Goal: Task Accomplishment & Management: Complete application form

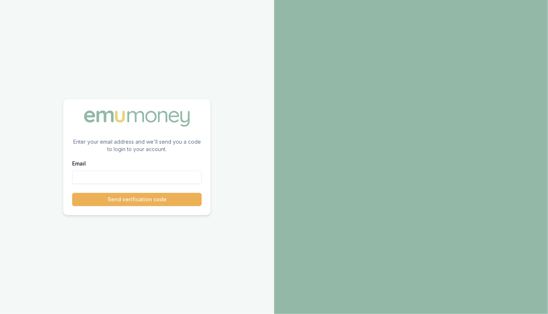
paste input "[PERSON_NAME][EMAIL_ADDRESS][PERSON_NAME][DOMAIN_NAME]"
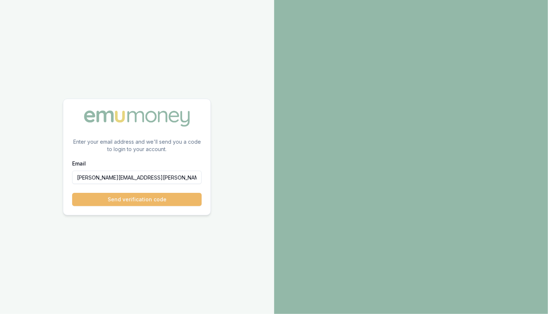
type input "sam.crouch+4019507843@emumoney.com.au"
click at [115, 198] on button "Send verification code" at bounding box center [136, 199] width 129 height 13
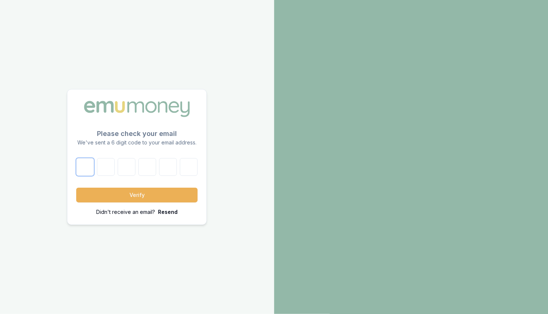
paste input "2"
type input "2"
type input "9"
type input "5"
type input "2"
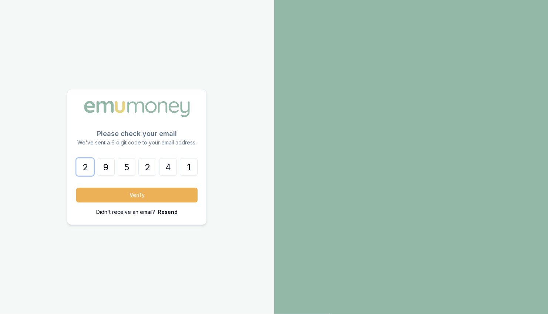
type input "4"
type input "1"
click at [122, 194] on button "Verify" at bounding box center [136, 195] width 121 height 15
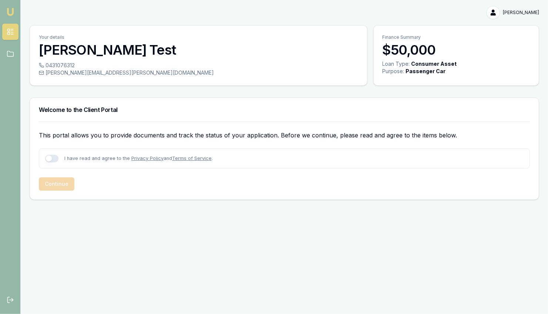
click at [49, 160] on button "button" at bounding box center [51, 158] width 13 height 7
checkbox input "true"
click at [58, 182] on button "Continue" at bounding box center [56, 183] width 35 height 13
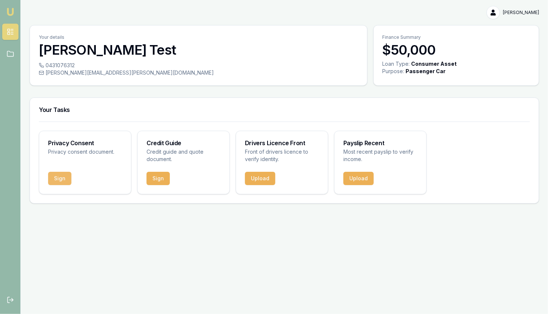
click at [63, 177] on button "Sign" at bounding box center [59, 178] width 23 height 13
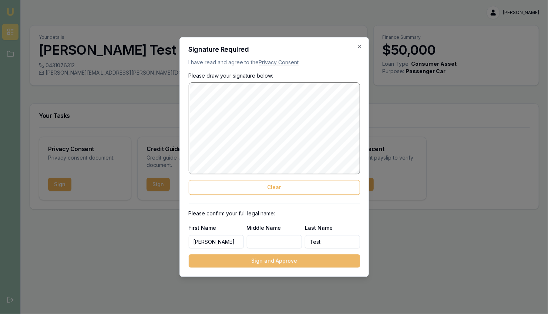
click at [277, 263] on button "Sign and Approve" at bounding box center [274, 261] width 171 height 13
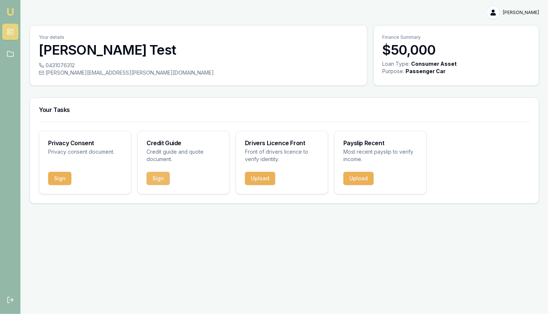
click at [159, 177] on button "Sign" at bounding box center [157, 178] width 23 height 13
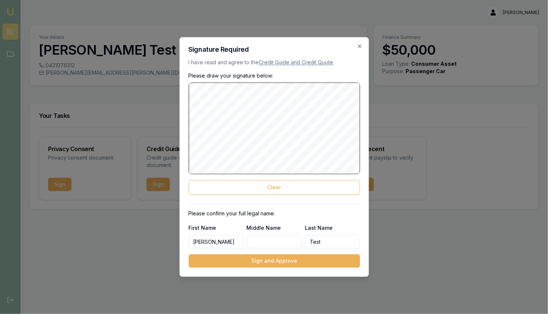
click at [280, 262] on button "Sign and Approve" at bounding box center [274, 261] width 171 height 13
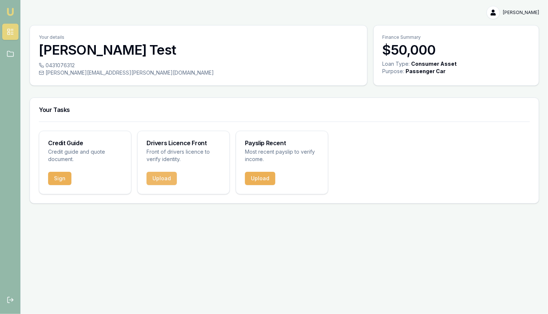
click at [163, 179] on button "Upload" at bounding box center [161, 178] width 30 height 13
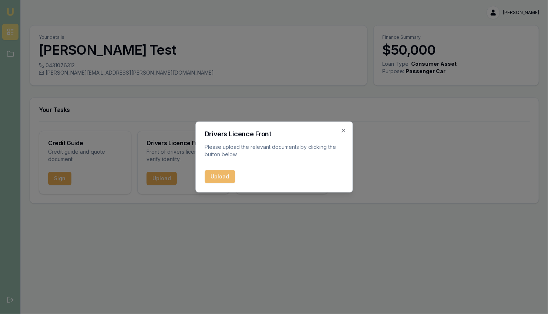
click at [225, 179] on button "Upload" at bounding box center [219, 176] width 30 height 13
click at [344, 131] on div "Drivers Licence Front Please upload the relevant documents by clicking the butt…" at bounding box center [273, 157] width 157 height 71
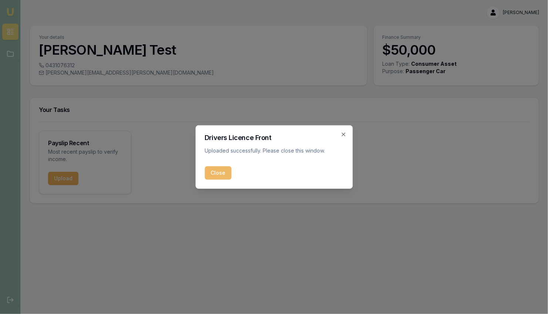
click at [217, 173] on button "Close" at bounding box center [217, 172] width 27 height 13
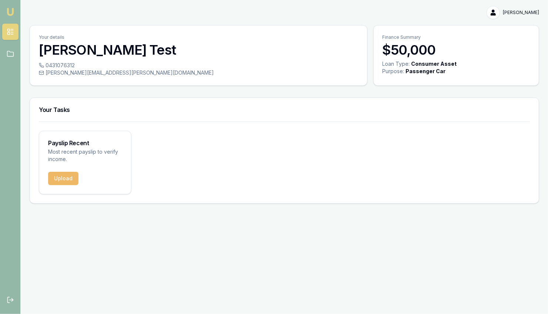
click at [60, 177] on button "Upload" at bounding box center [63, 178] width 30 height 13
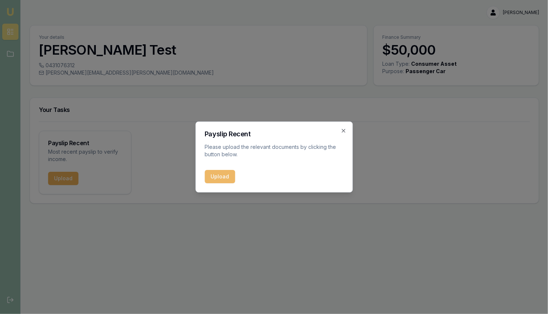
click at [220, 175] on button "Upload" at bounding box center [219, 176] width 30 height 13
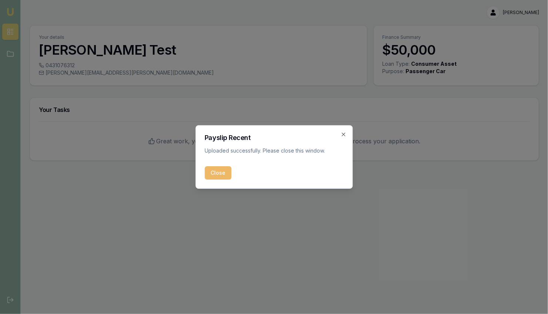
click at [221, 175] on button "Close" at bounding box center [217, 172] width 27 height 13
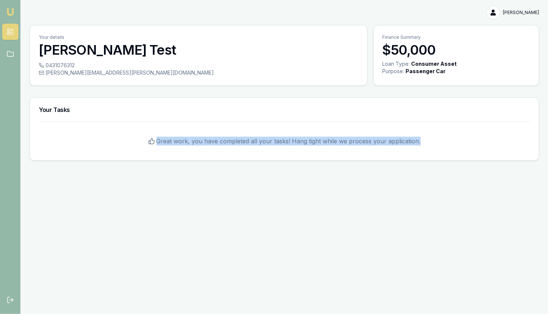
drag, startPoint x: 176, startPoint y: 142, endPoint x: 460, endPoint y: 138, distance: 284.0
click at [460, 138] on div "Great work, you have completed all your tasks! Hang tight while we process your…" at bounding box center [284, 141] width 491 height 21
click at [321, 152] on div "Great work, you have completed all your tasks! Hang tight while we process your…" at bounding box center [284, 141] width 508 height 39
click at [305, 129] on div "Great work, you have completed all your tasks! Hang tight while we process your…" at bounding box center [284, 141] width 508 height 39
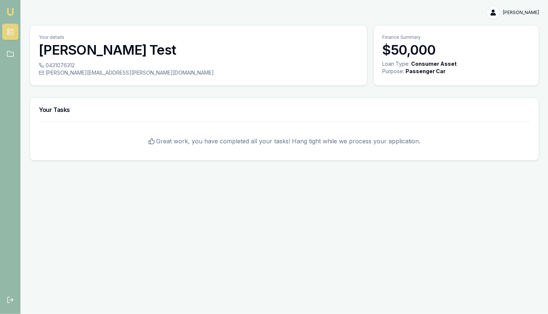
click at [526, 11] on html "Emu Broker Laura Test Toggle Menu Your details Laura Test 0431076312 sam.crouch…" at bounding box center [274, 157] width 548 height 314
click at [514, 44] on div "Logout" at bounding box center [515, 44] width 44 height 12
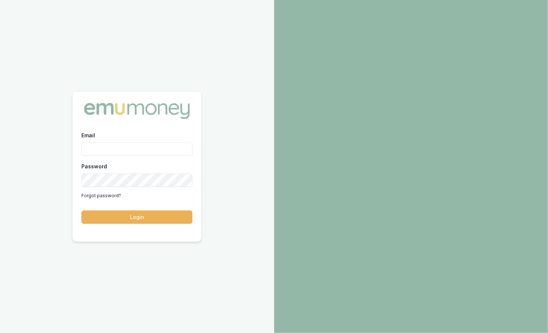
click at [146, 146] on input "Email" at bounding box center [136, 148] width 111 height 13
click at [154, 146] on input "Email" at bounding box center [136, 148] width 111 height 13
click at [115, 197] on link "Forgot password?" at bounding box center [101, 196] width 40 height 12
